Goal: Task Accomplishment & Management: Manage account settings

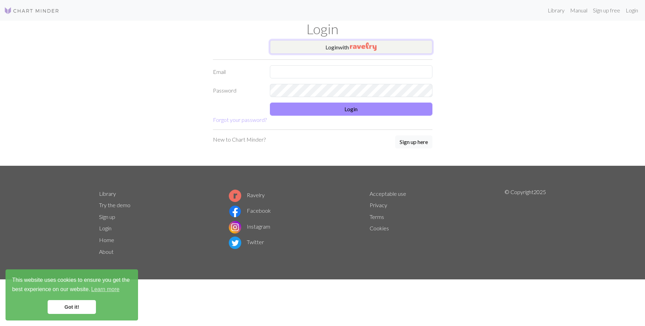
click at [368, 52] on button "Login with" at bounding box center [351, 47] width 163 height 14
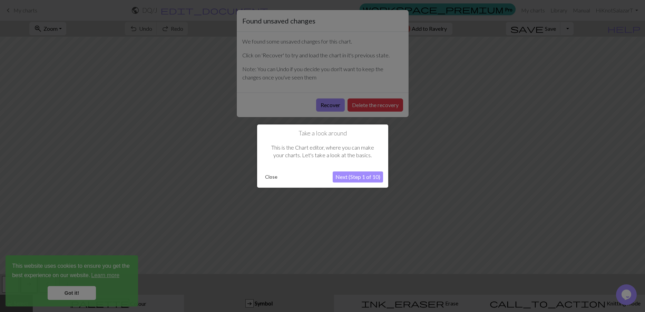
click at [279, 182] on button "Close" at bounding box center [271, 177] width 18 height 10
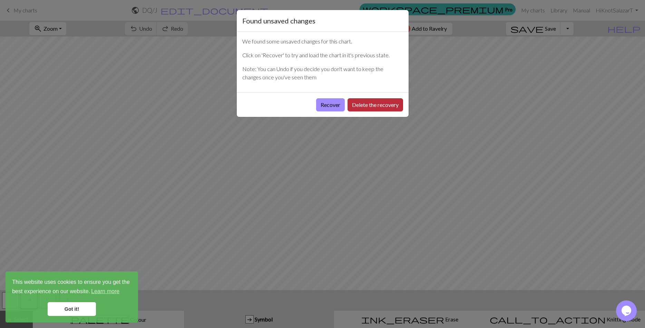
click at [372, 107] on button "Delete the recovery" at bounding box center [376, 104] width 56 height 13
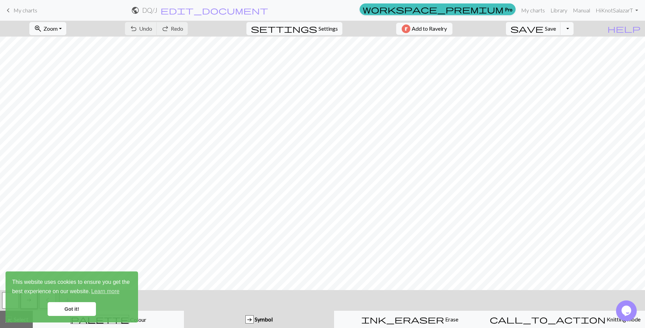
click at [22, 8] on span "My charts" at bounding box center [25, 10] width 24 height 7
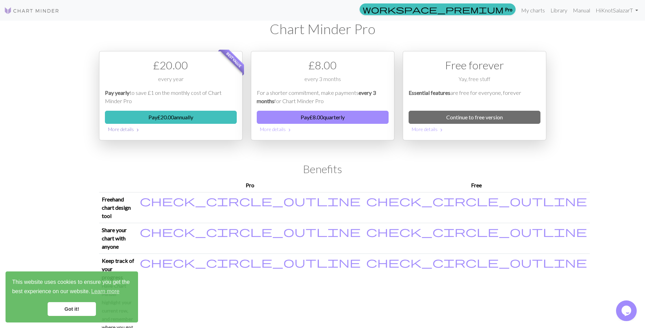
click at [145, 131] on button "More details chevron_right" at bounding box center [171, 129] width 132 height 11
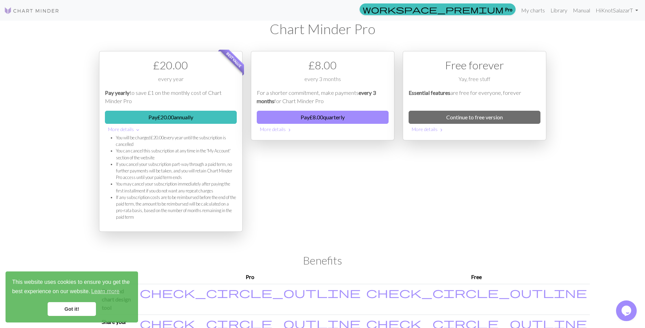
click at [172, 62] on div "£ 20.00" at bounding box center [171, 65] width 132 height 17
click at [196, 112] on button "Pay £ 20.00 annually" at bounding box center [171, 117] width 132 height 13
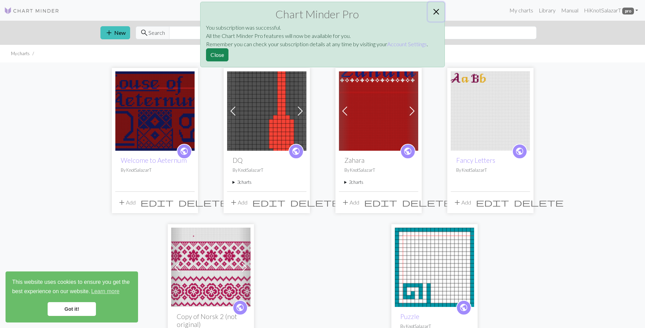
click at [435, 16] on button "Close" at bounding box center [436, 11] width 17 height 19
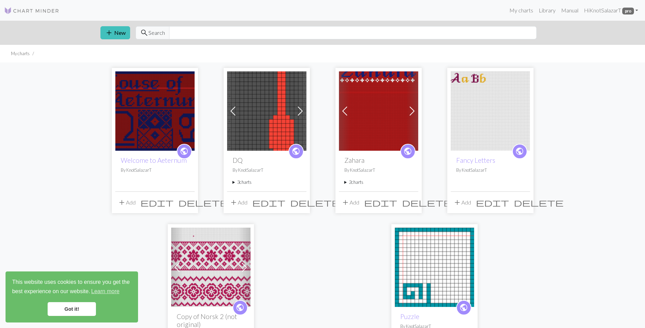
click at [184, 153] on span "public" at bounding box center [184, 151] width 9 height 11
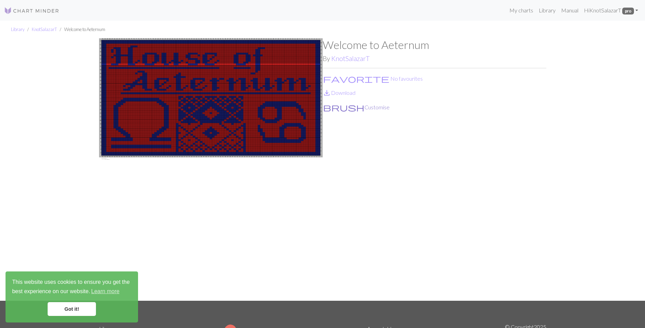
click at [345, 111] on button "brush Customise" at bounding box center [356, 107] width 67 height 9
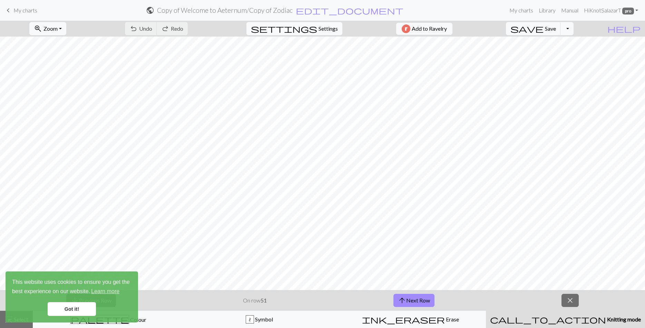
click at [331, 28] on span "Settings" at bounding box center [328, 29] width 19 height 8
select select "aran"
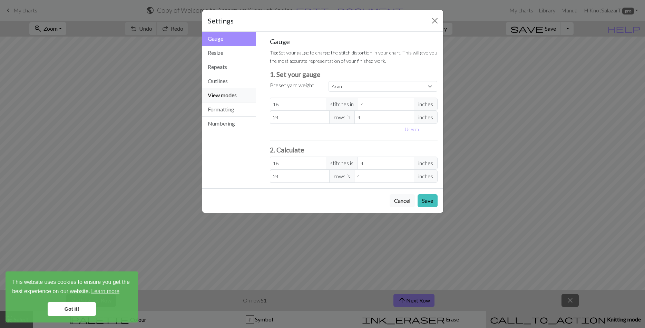
click at [233, 89] on button "View modes" at bounding box center [229, 95] width 54 height 14
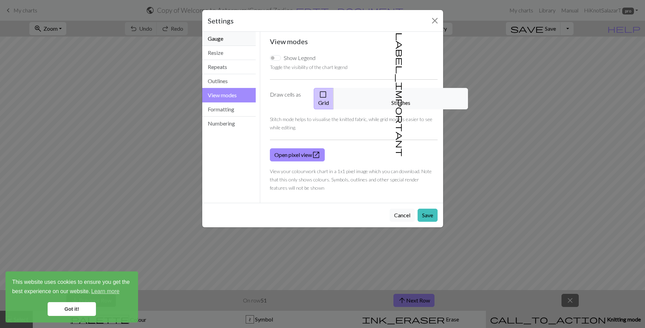
click at [223, 33] on button "Gauge" at bounding box center [229, 39] width 54 height 14
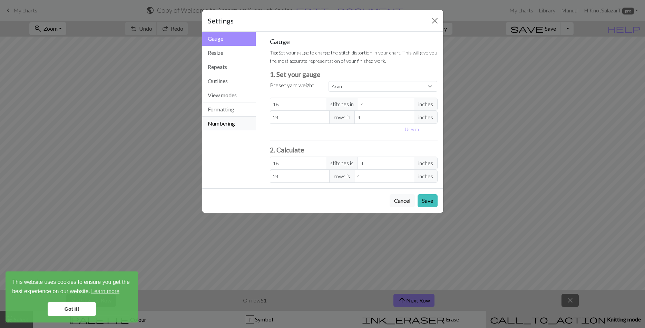
click at [219, 122] on button "Numbering" at bounding box center [229, 124] width 54 height 14
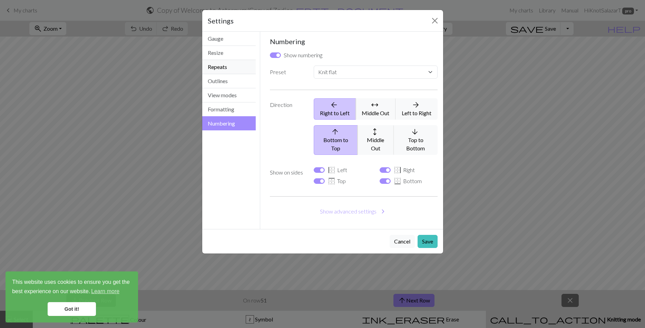
click at [237, 66] on button "Repeats" at bounding box center [229, 67] width 54 height 14
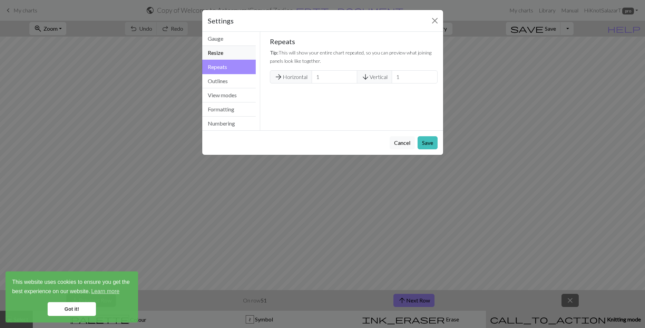
click at [237, 54] on button "Resize" at bounding box center [229, 53] width 54 height 14
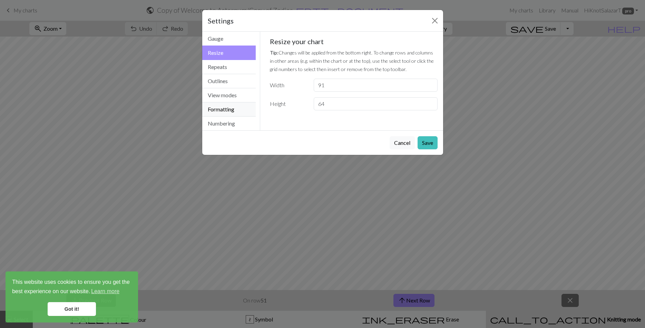
click at [236, 113] on button "Formatting" at bounding box center [229, 109] width 54 height 14
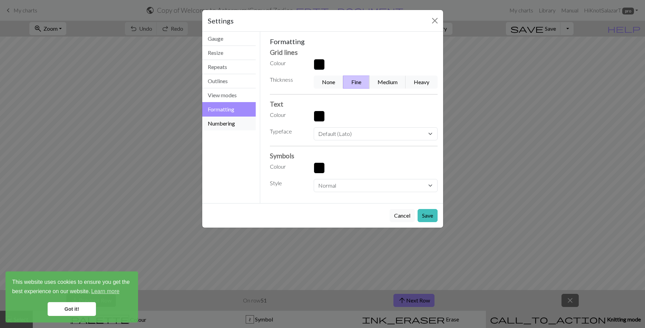
click at [236, 128] on button "Numbering" at bounding box center [229, 124] width 54 height 14
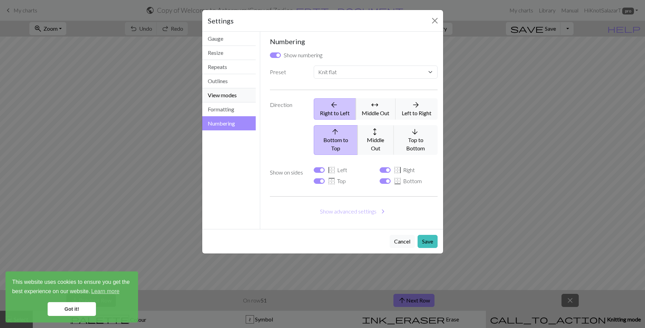
click at [233, 92] on button "View modes" at bounding box center [229, 95] width 54 height 14
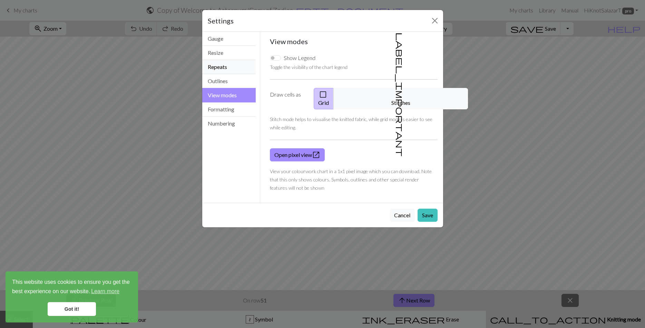
click at [233, 61] on button "Repeats" at bounding box center [229, 67] width 54 height 14
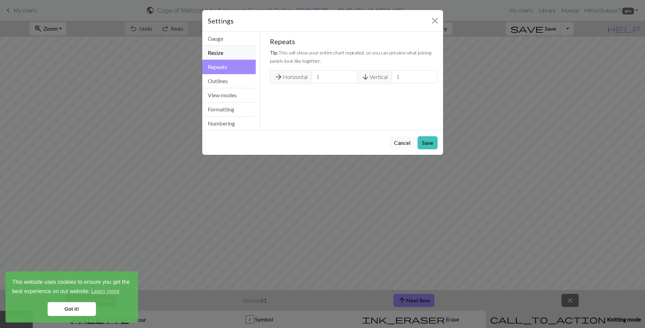
click at [233, 53] on button "Resize" at bounding box center [229, 53] width 54 height 14
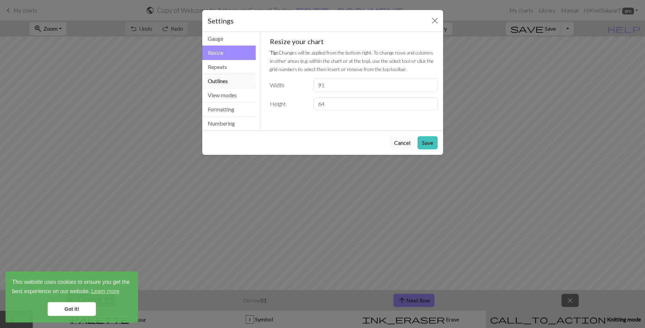
click at [233, 77] on button "Outlines" at bounding box center [229, 81] width 54 height 14
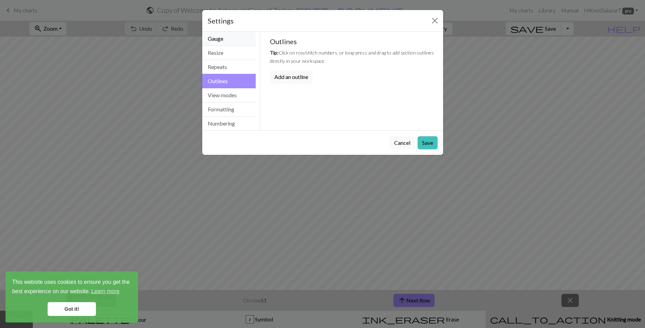
click at [227, 39] on button "Gauge" at bounding box center [229, 39] width 54 height 14
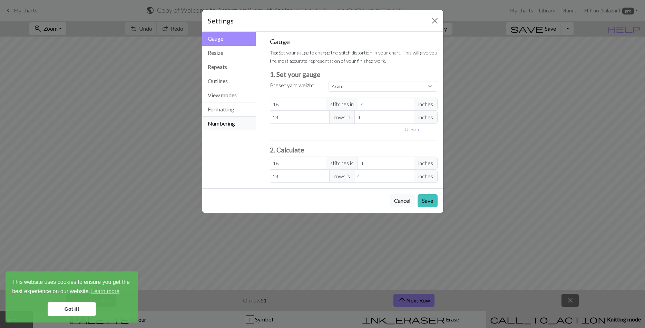
click at [227, 123] on button "Numbering" at bounding box center [229, 124] width 54 height 14
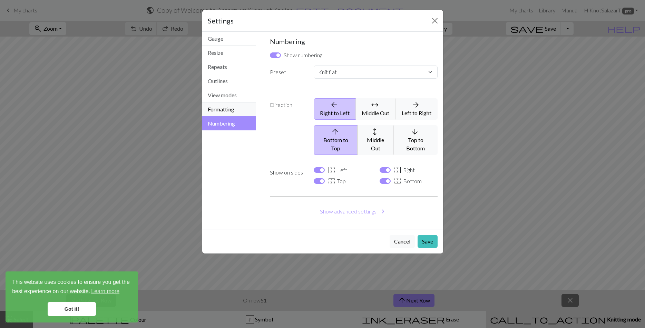
click at [232, 109] on button "Formatting" at bounding box center [229, 109] width 54 height 14
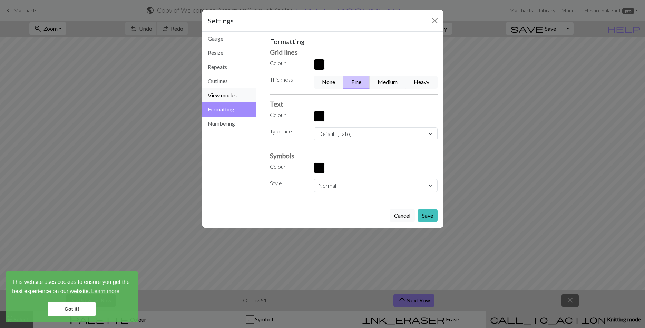
click at [234, 97] on button "View modes" at bounding box center [229, 95] width 54 height 14
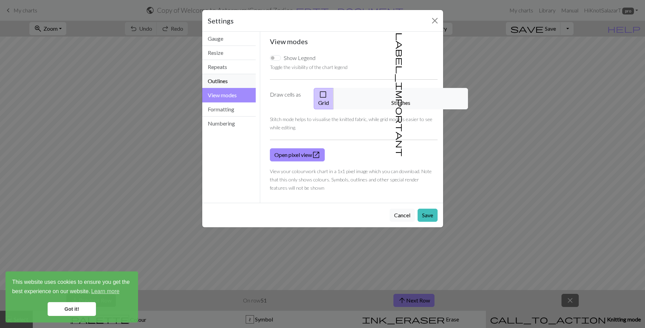
click at [235, 82] on button "Outlines" at bounding box center [229, 81] width 54 height 14
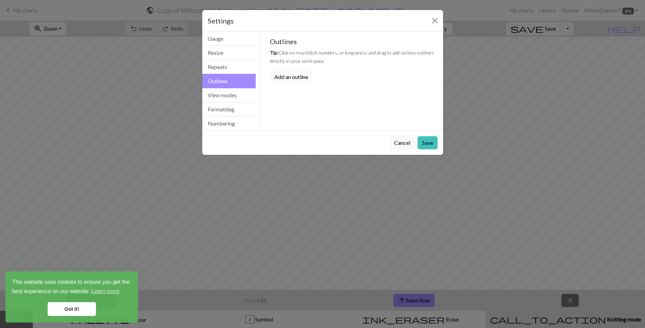
click at [301, 78] on button "Add an outline" at bounding box center [291, 76] width 43 height 13
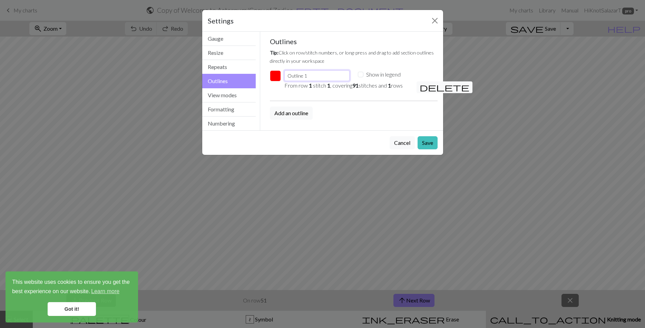
click at [310, 76] on input "Outline 1" at bounding box center [316, 75] width 65 height 11
click at [429, 139] on button "Save" at bounding box center [428, 142] width 20 height 13
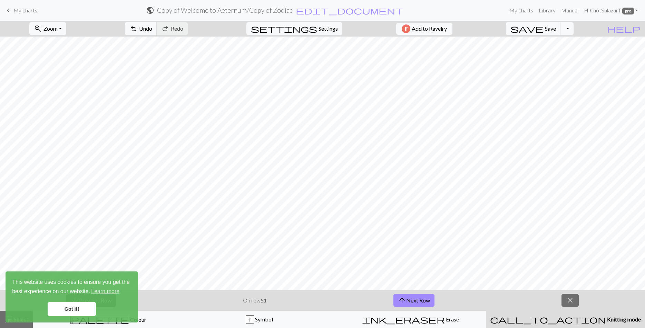
scroll to position [20, 0]
click at [94, 307] on link "Got it!" at bounding box center [72, 309] width 48 height 14
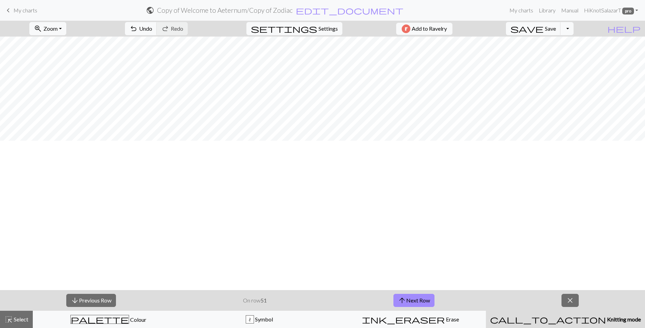
scroll to position [0, 227]
click at [58, 29] on span "Zoom" at bounding box center [50, 28] width 14 height 7
click at [64, 44] on button "Fit all" at bounding box center [57, 43] width 55 height 11
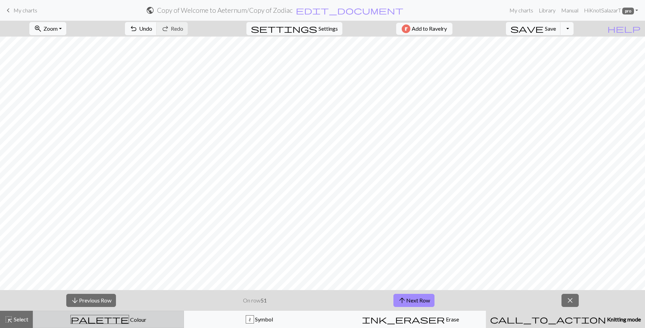
click at [129, 318] on span "Colour" at bounding box center [137, 319] width 17 height 7
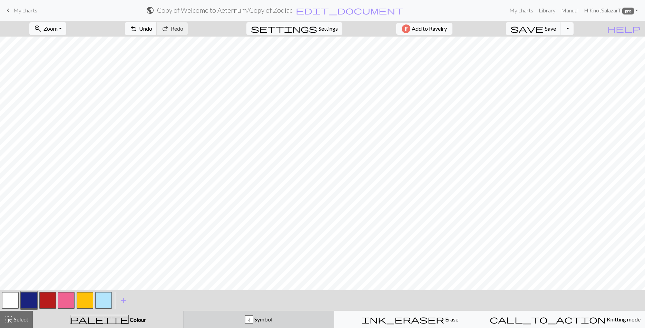
click at [199, 321] on div "t Symbol" at bounding box center [259, 319] width 142 height 8
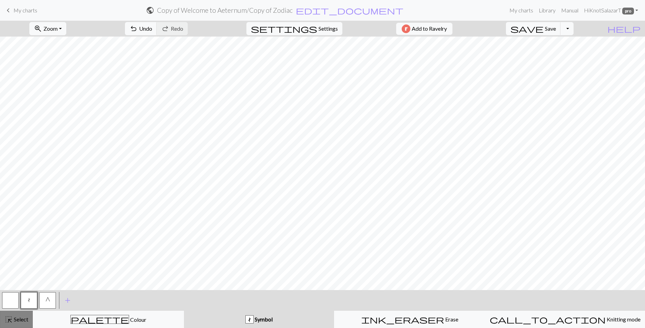
click at [30, 323] on button "highlight_alt Select Select" at bounding box center [16, 319] width 33 height 17
click at [14, 12] on span "My charts" at bounding box center [25, 10] width 24 height 7
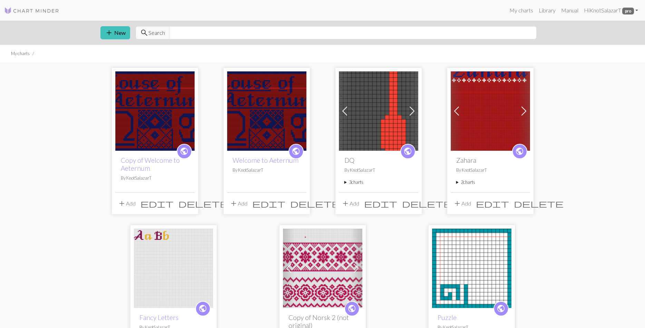
click at [190, 205] on span "delete" at bounding box center [203, 204] width 50 height 10
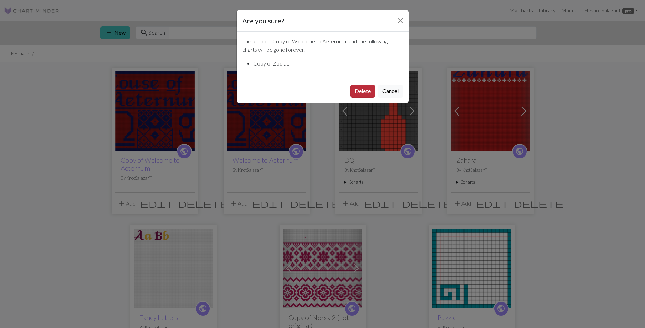
click at [366, 93] on button "Delete" at bounding box center [362, 91] width 25 height 13
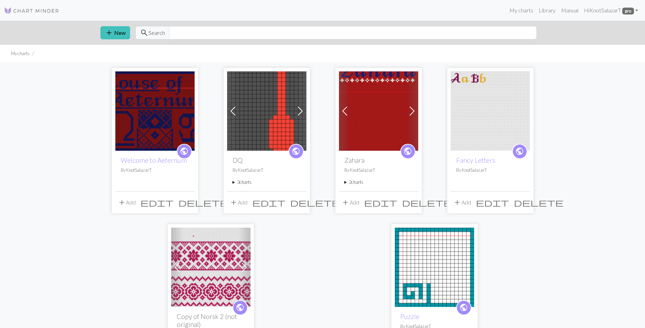
click at [173, 201] on span "edit" at bounding box center [156, 203] width 33 height 10
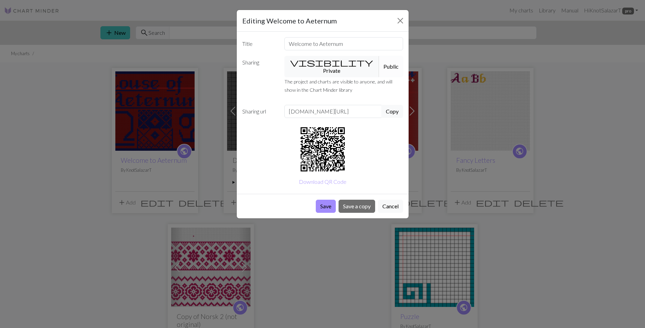
click at [379, 65] on button "Public" at bounding box center [391, 66] width 24 height 21
click at [330, 63] on button "visibility Private" at bounding box center [331, 66] width 95 height 21
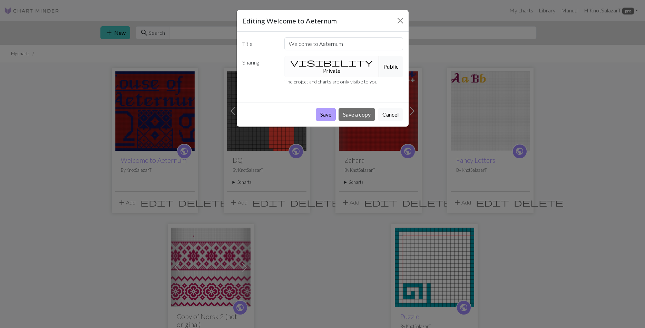
click at [325, 108] on button "Save" at bounding box center [326, 114] width 20 height 13
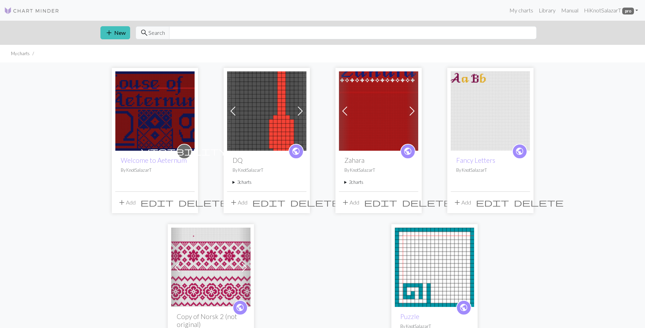
click at [396, 198] on span "edit" at bounding box center [380, 203] width 33 height 10
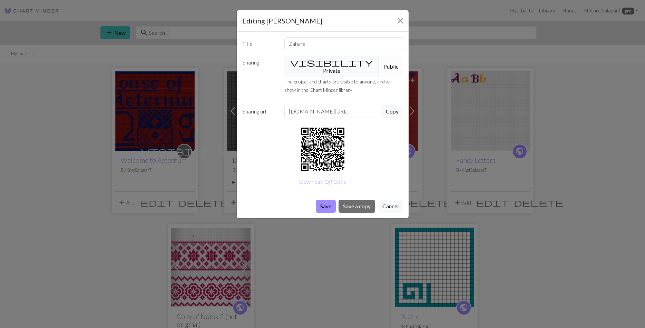
click at [337, 66] on button "visibility Private" at bounding box center [331, 66] width 95 height 21
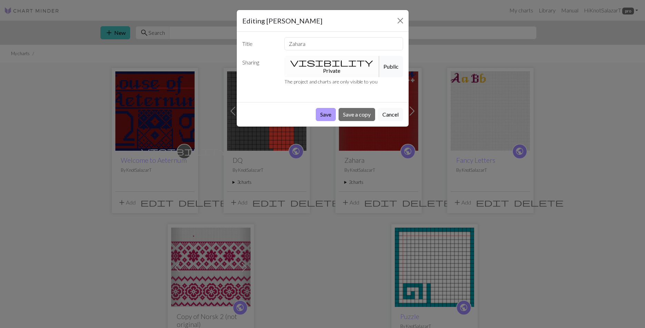
click at [334, 108] on button "Save" at bounding box center [326, 114] width 20 height 13
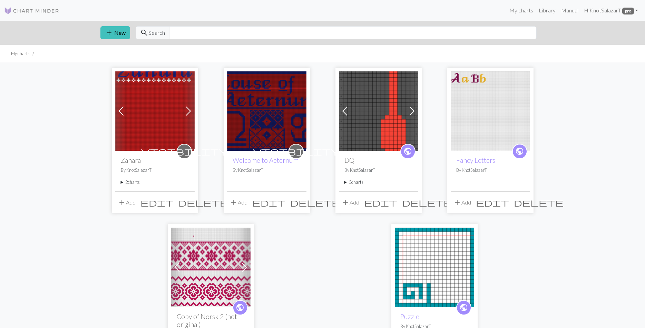
scroll to position [81, 0]
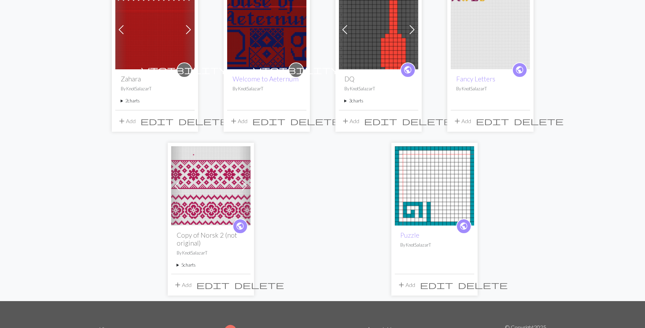
click at [195, 262] on summary "5 charts" at bounding box center [211, 265] width 68 height 7
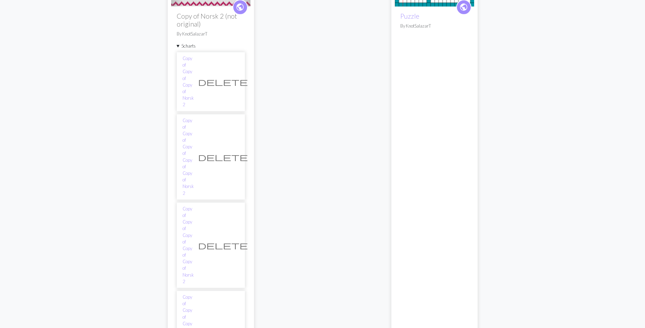
scroll to position [302, 0]
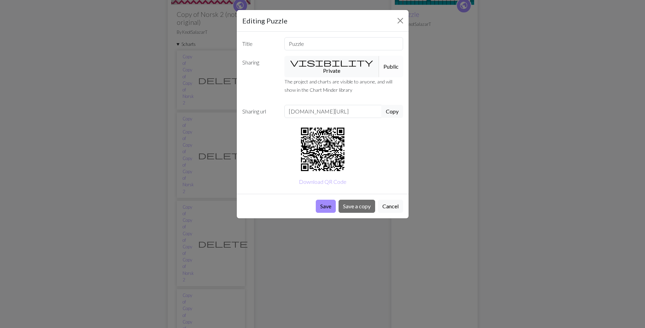
click at [339, 55] on div "Title Puzzle Sharing visibility Private Public The project and charts are visib…" at bounding box center [323, 113] width 172 height 162
click at [332, 62] on button "visibility Private" at bounding box center [331, 66] width 95 height 21
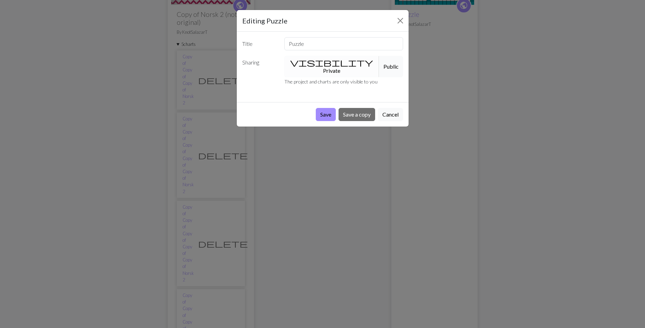
click at [379, 60] on button "Public" at bounding box center [391, 66] width 24 height 21
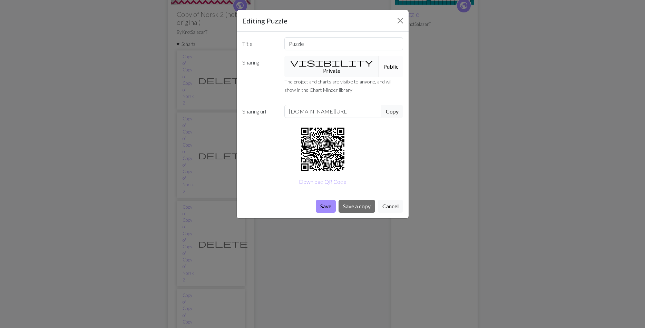
click at [334, 62] on button "visibility Private" at bounding box center [331, 66] width 95 height 21
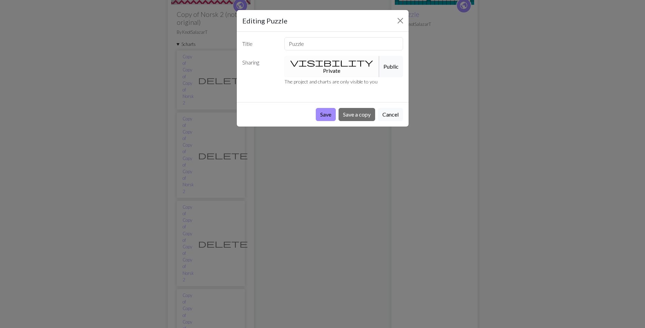
drag, startPoint x: 322, startPoint y: 36, endPoint x: 320, endPoint y: 44, distance: 8.3
click at [320, 44] on div "Title Puzzle Sharing visibility Private Public The project and charts are only …" at bounding box center [323, 67] width 172 height 70
click at [320, 44] on input "Puzzle" at bounding box center [343, 43] width 119 height 13
type input "Puzzle Charity Blanket"
click at [329, 108] on button "Save" at bounding box center [326, 114] width 20 height 13
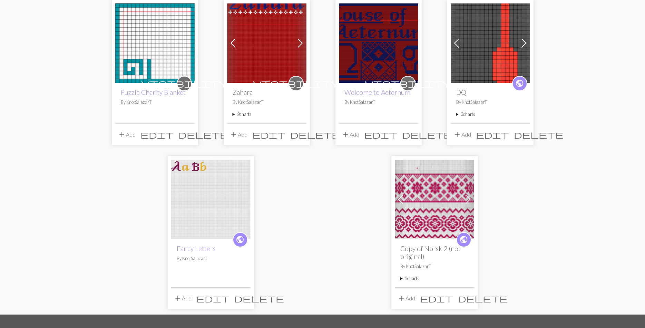
scroll to position [66, 0]
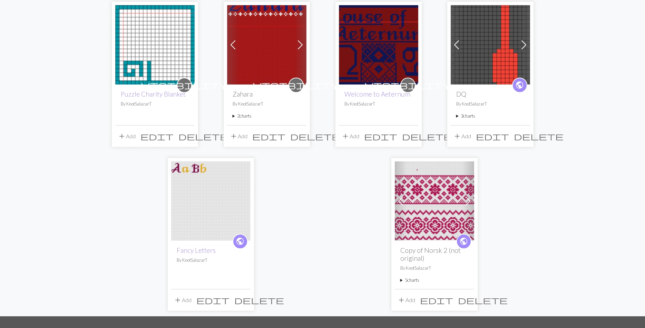
click at [229, 297] on span "edit" at bounding box center [212, 300] width 33 height 10
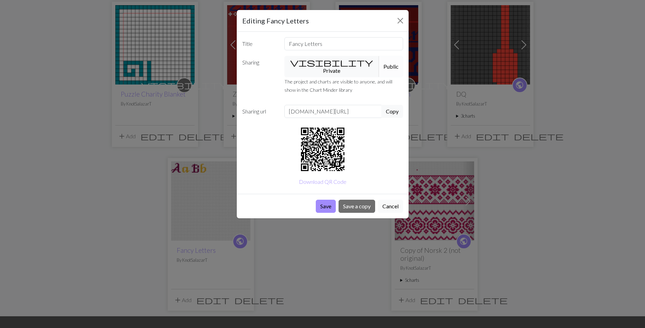
click at [380, 200] on button "Cancel" at bounding box center [390, 206] width 25 height 13
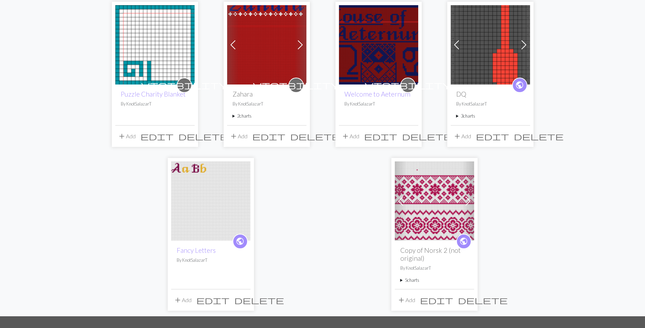
scroll to position [0, 0]
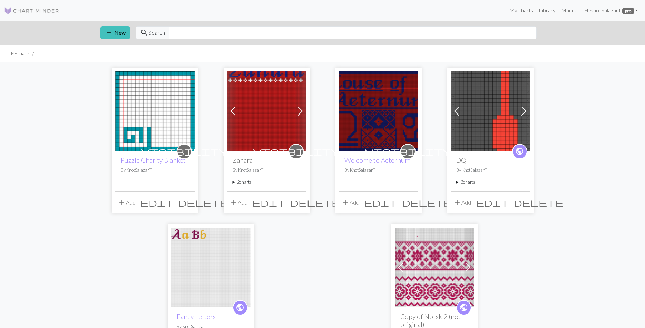
click at [302, 109] on span at bounding box center [300, 111] width 11 height 11
click at [459, 110] on span at bounding box center [456, 111] width 11 height 11
click at [506, 202] on span "edit" at bounding box center [492, 203] width 33 height 10
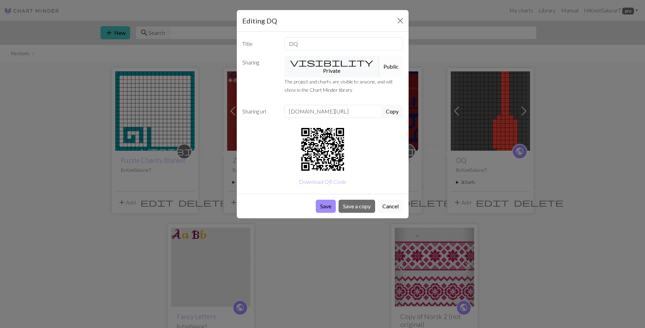
click at [387, 200] on button "Cancel" at bounding box center [390, 206] width 25 height 13
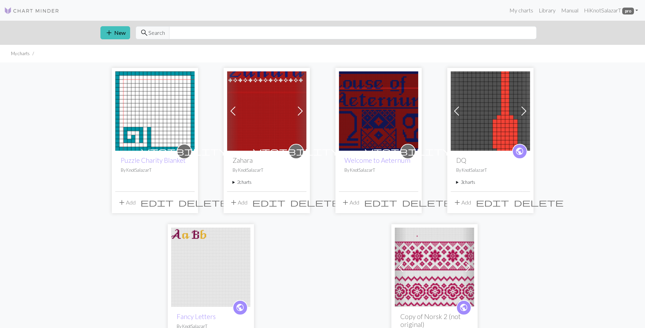
click at [457, 115] on span at bounding box center [456, 111] width 11 height 11
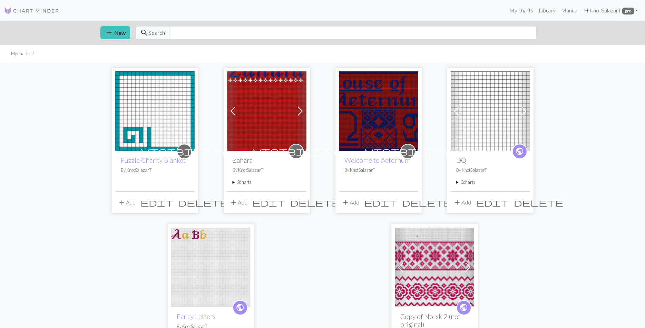
click at [479, 108] on img at bounding box center [490, 110] width 79 height 79
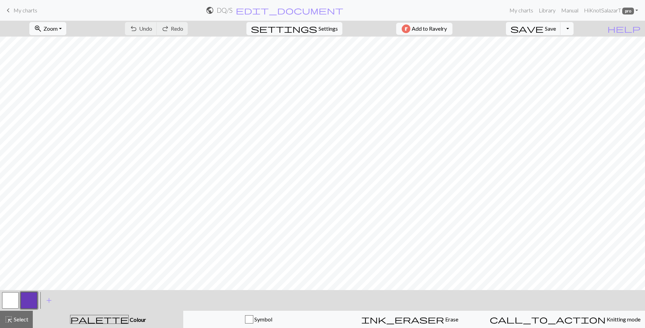
click at [233, 13] on h2 "DQ / S" at bounding box center [225, 10] width 16 height 8
select select "676649703198bd29ba94c754"
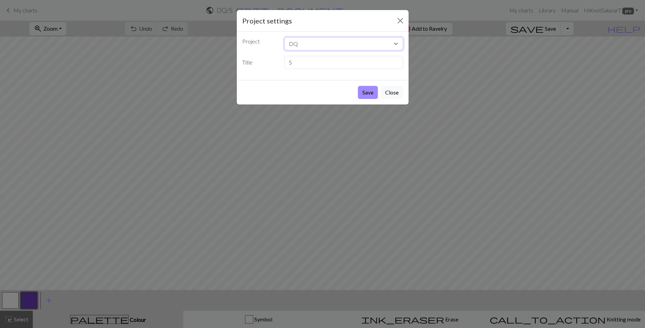
click at [284, 37] on select "Puzzle Charity Blanket Zahara Welcome to Aeternum DQ Fancy Letters Copy of Nors…" at bounding box center [343, 43] width 119 height 13
click option "DQ" at bounding box center [0, 0] width 0 height 0
click at [336, 65] on input "S" at bounding box center [343, 62] width 119 height 13
click at [383, 88] on button "Close" at bounding box center [392, 92] width 22 height 13
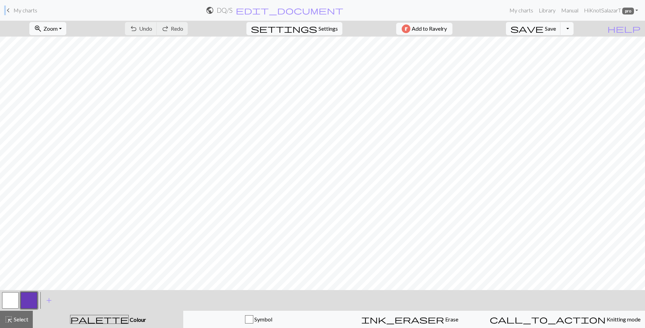
click at [6, 12] on div "keyboard_arrow_left My charts public DQ / S edit_document Edit settings My char…" at bounding box center [322, 10] width 645 height 14
click at [6, 12] on span "keyboard_arrow_left" at bounding box center [8, 11] width 8 height 10
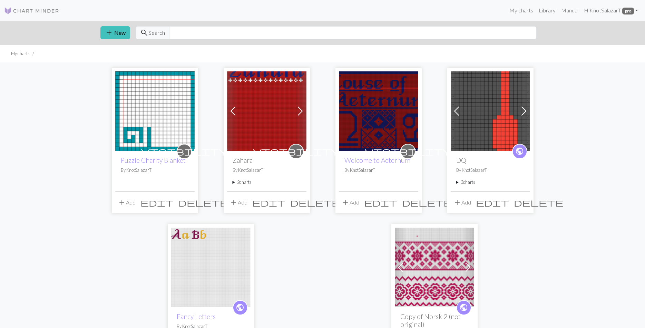
click at [527, 199] on span "delete" at bounding box center [539, 203] width 50 height 10
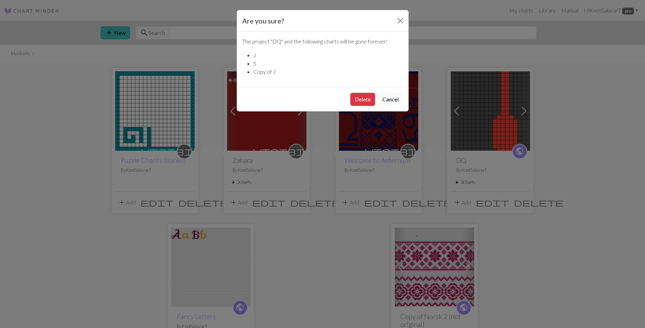
click at [395, 100] on button "Cancel" at bounding box center [390, 99] width 25 height 13
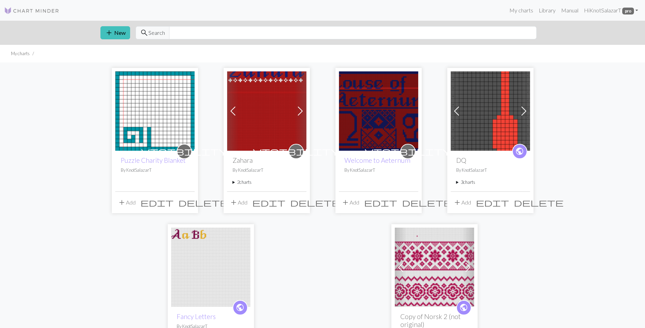
click at [495, 100] on img at bounding box center [490, 110] width 79 height 79
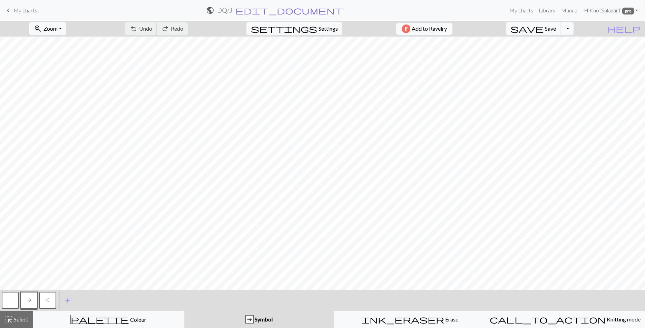
click at [289, 14] on span "edit_document" at bounding box center [289, 11] width 108 height 10
select select "676649703198bd29ba94c754"
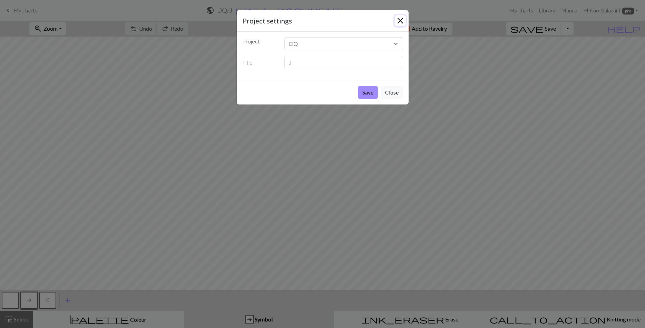
click at [403, 19] on button "Close" at bounding box center [400, 20] width 11 height 11
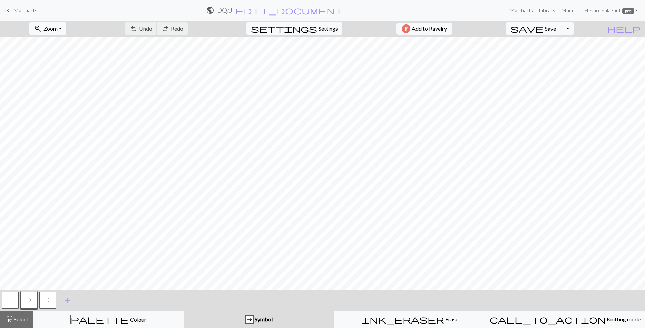
click at [232, 12] on h2 "DQ / J" at bounding box center [224, 10] width 15 height 8
select select "676649703198bd29ba94c754"
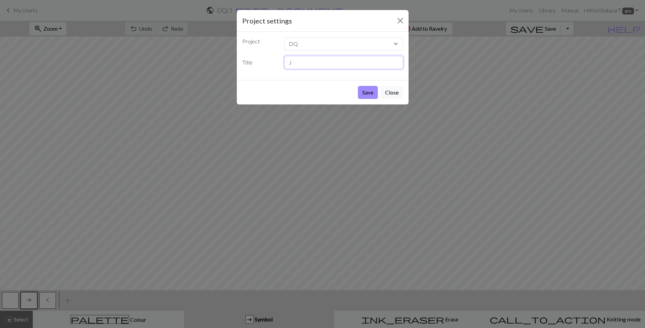
click at [293, 66] on input "J" at bounding box center [343, 62] width 119 height 13
click at [394, 95] on button "Close" at bounding box center [392, 92] width 22 height 13
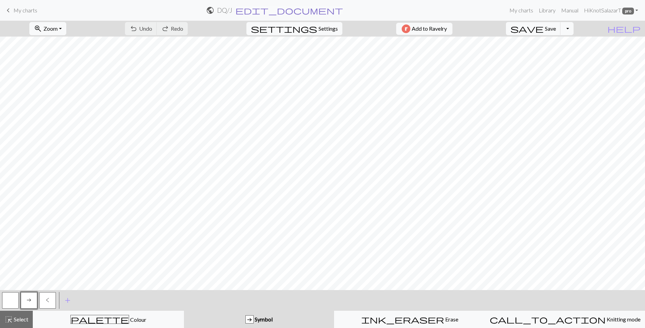
click at [291, 9] on span "edit_document" at bounding box center [289, 11] width 108 height 10
select select "676649703198bd29ba94c754"
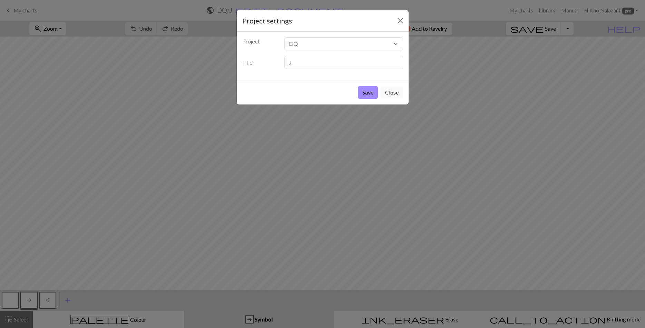
click at [397, 94] on button "Close" at bounding box center [392, 92] width 22 height 13
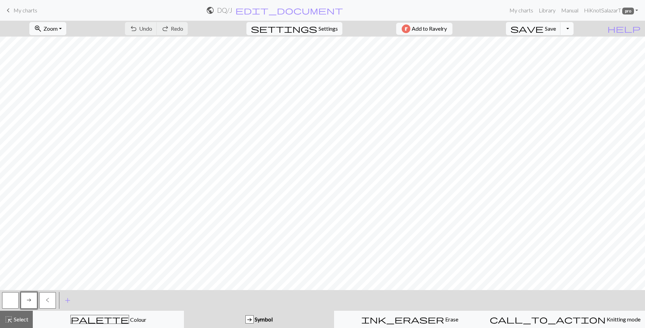
click at [574, 30] on button "Toggle Dropdown" at bounding box center [566, 28] width 13 height 13
click at [523, 9] on link "My charts" at bounding box center [521, 10] width 29 height 14
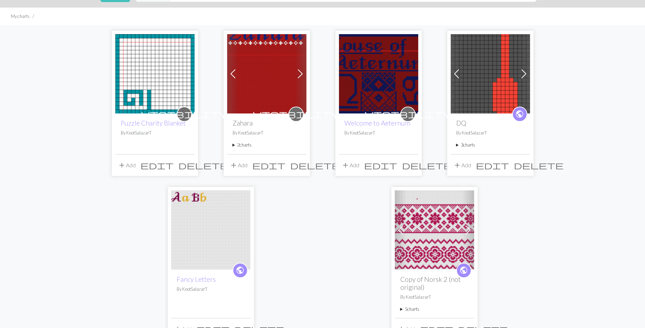
scroll to position [37, 0]
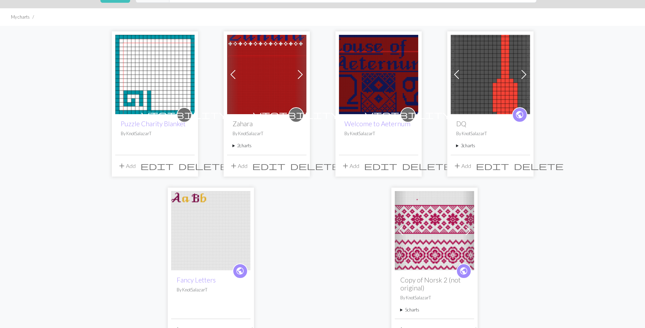
click at [300, 72] on span at bounding box center [300, 74] width 11 height 11
click at [231, 75] on span at bounding box center [232, 74] width 11 height 11
click at [259, 87] on img at bounding box center [266, 74] width 79 height 79
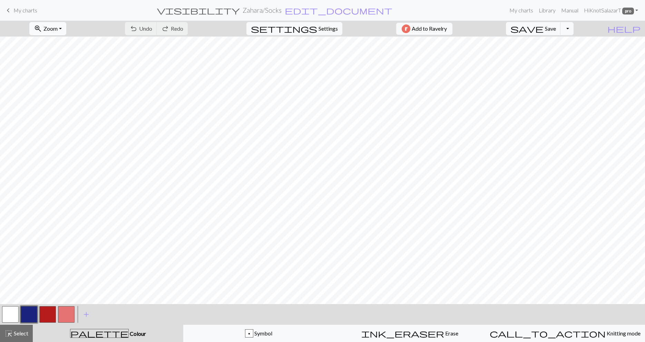
click at [58, 29] on span "Zoom" at bounding box center [50, 28] width 14 height 7
click at [61, 42] on button "Fit all" at bounding box center [57, 43] width 55 height 11
click at [32, 316] on button "button" at bounding box center [29, 314] width 17 height 17
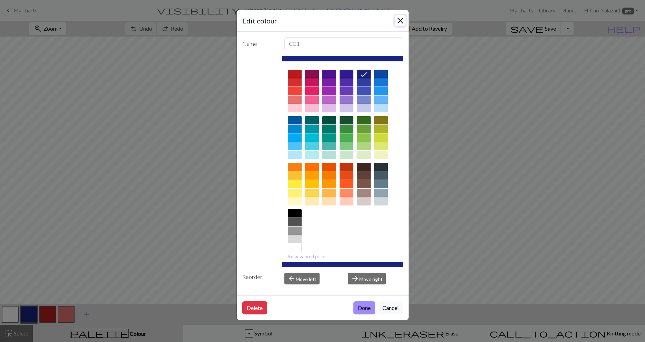
click at [405, 17] on button "Close" at bounding box center [400, 20] width 11 height 11
